Goal: Task Accomplishment & Management: Complete application form

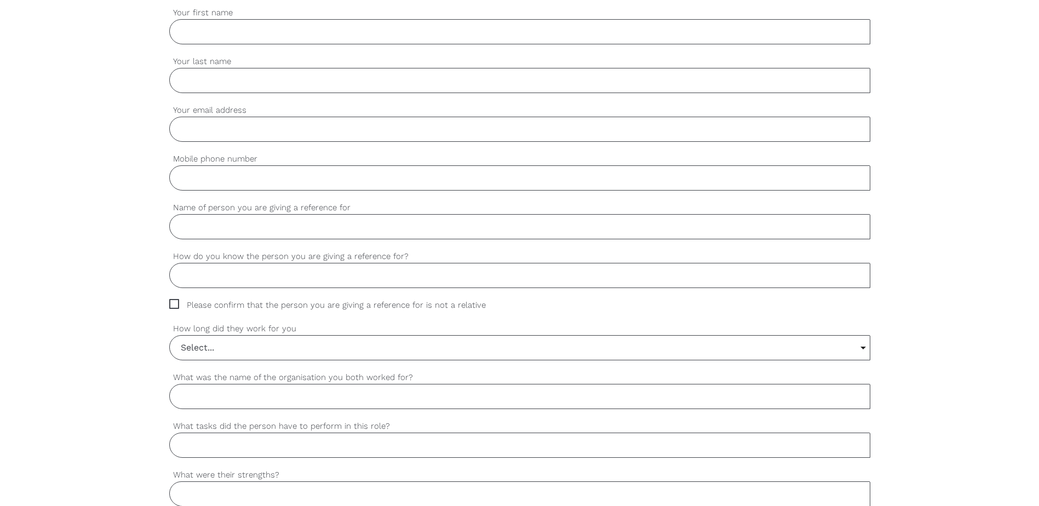
scroll to position [383, 0]
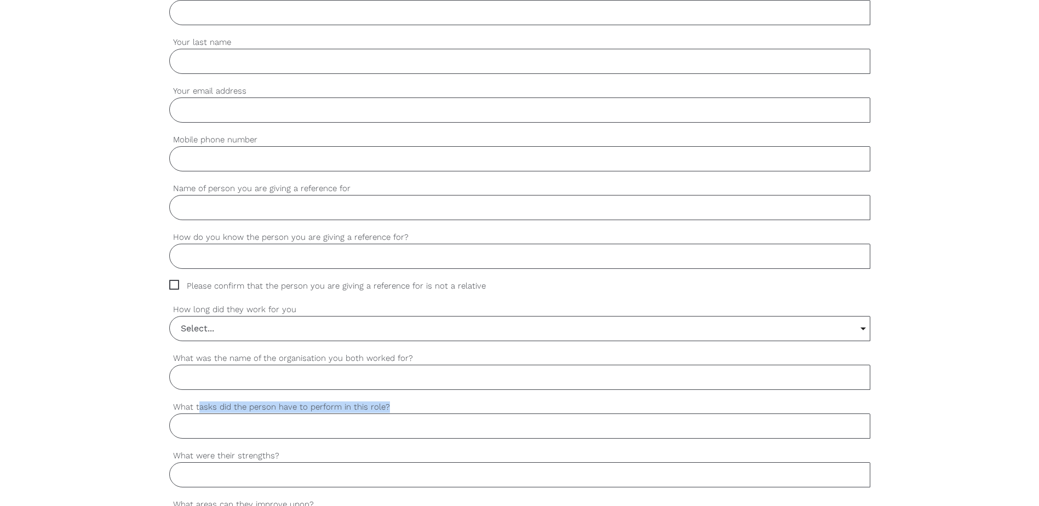
drag, startPoint x: 199, startPoint y: 407, endPoint x: 388, endPoint y: 411, distance: 189.0
click at [388, 411] on label "What tasks did the person have to perform in this role?" at bounding box center [519, 407] width 701 height 13
drag, startPoint x: 388, startPoint y: 411, endPoint x: 294, endPoint y: 416, distance: 94.9
click at [294, 416] on input "What tasks did the person have to perform in this role?" at bounding box center [519, 426] width 701 height 25
click at [252, 428] on input "What tasks did the person have to perform in this role?" at bounding box center [519, 426] width 701 height 25
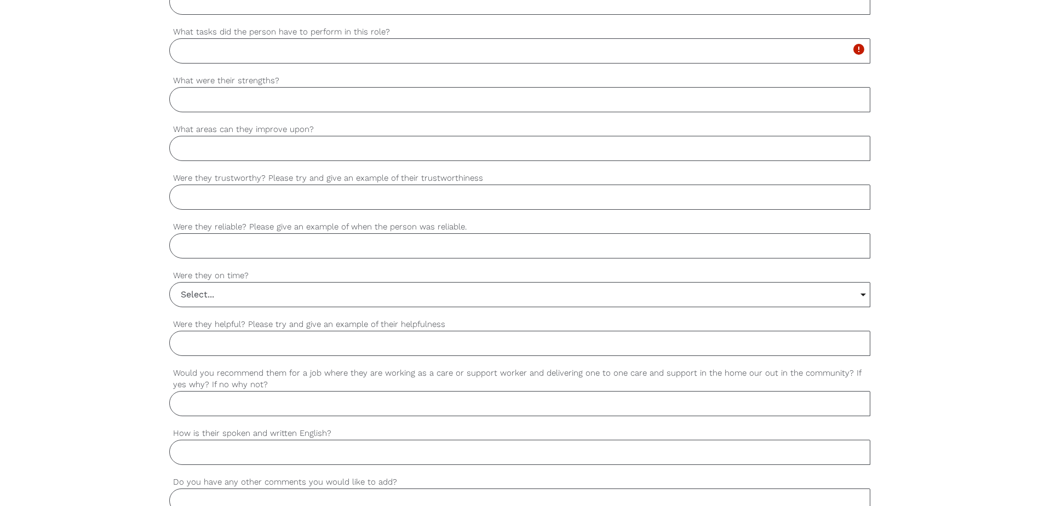
scroll to position [603, 0]
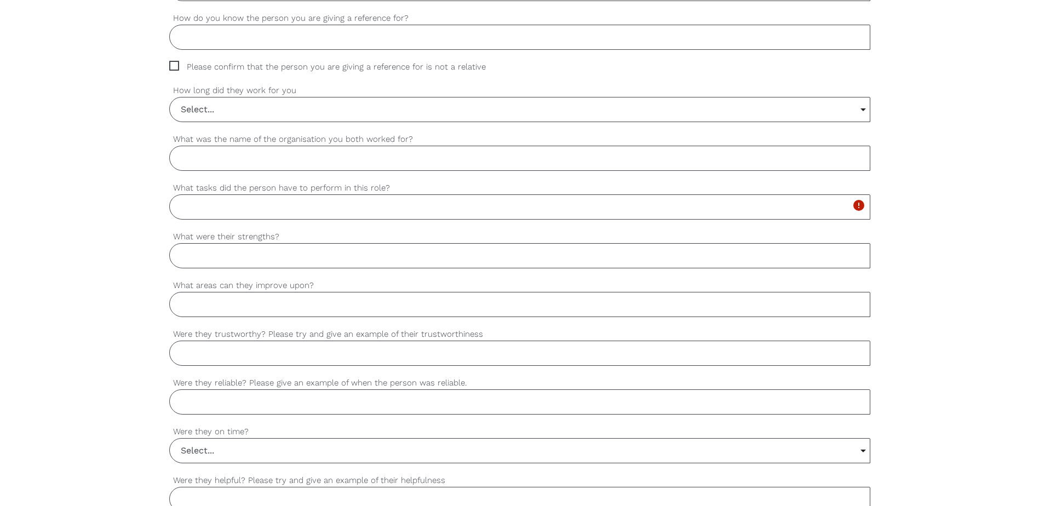
click at [228, 249] on input "What were their strengths?" at bounding box center [519, 255] width 701 height 25
click at [217, 253] on input "What were their strengths?" at bounding box center [519, 255] width 701 height 25
click at [208, 304] on input "What areas can they improve upon?" at bounding box center [519, 304] width 701 height 25
click at [231, 256] on input "What were their strengths?" at bounding box center [519, 255] width 701 height 25
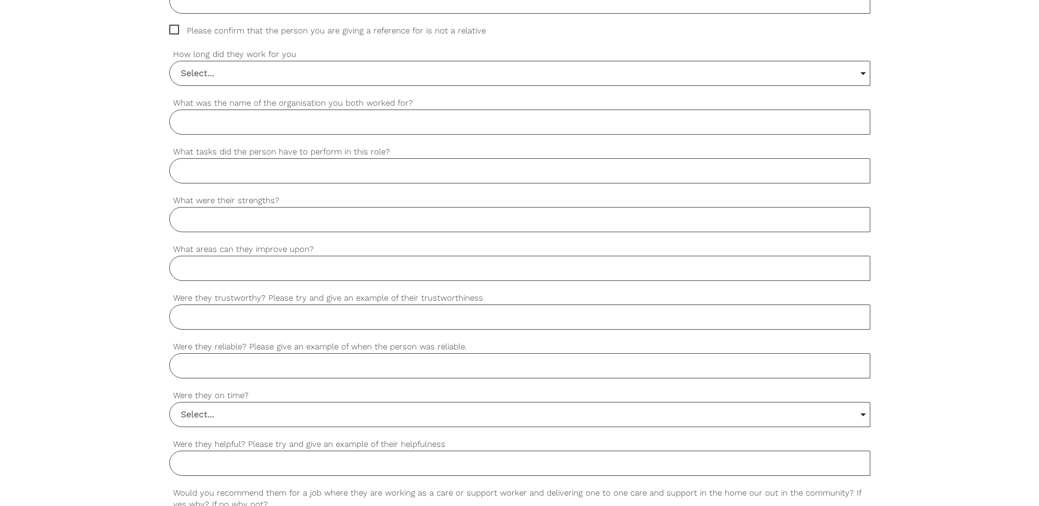
scroll to position [712, 0]
